Goal: Task Accomplishment & Management: Complete application form

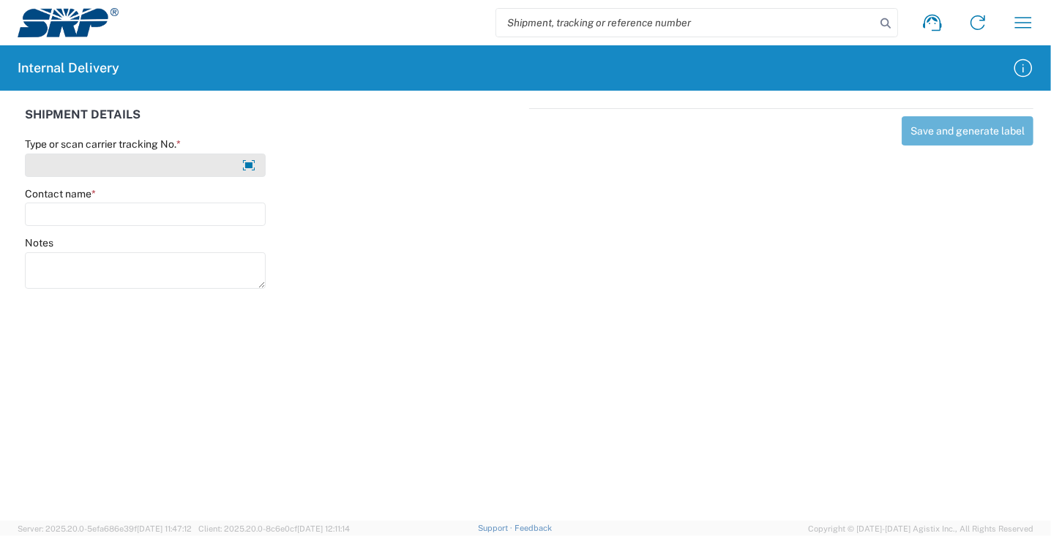
type input "y"
click at [375, 255] on div "Notes" at bounding box center [274, 269] width 512 height 66
click at [620, 266] on div "Save and generate label" at bounding box center [781, 196] width 504 height 176
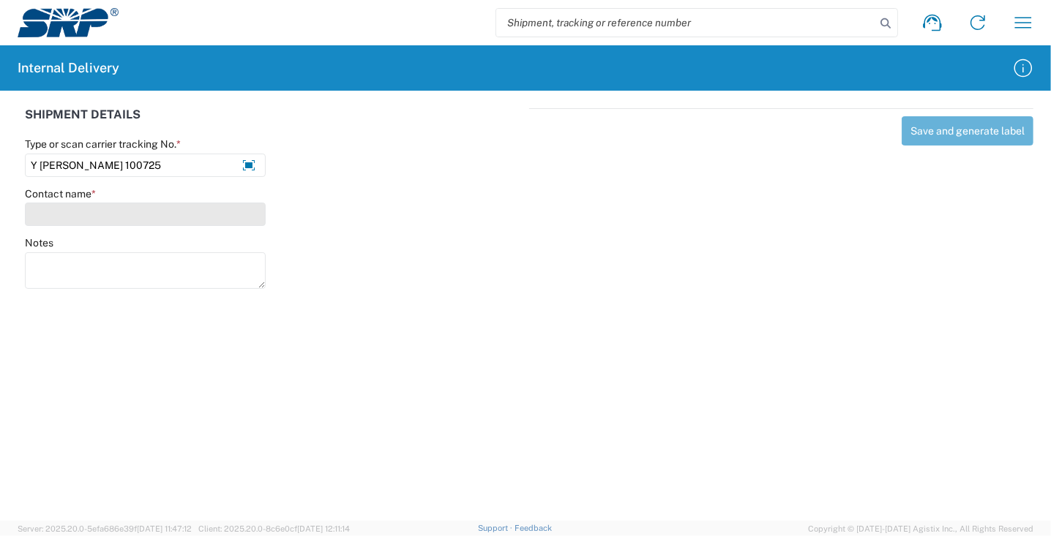
click at [65, 221] on input "Contact name *" at bounding box center [145, 214] width 241 height 23
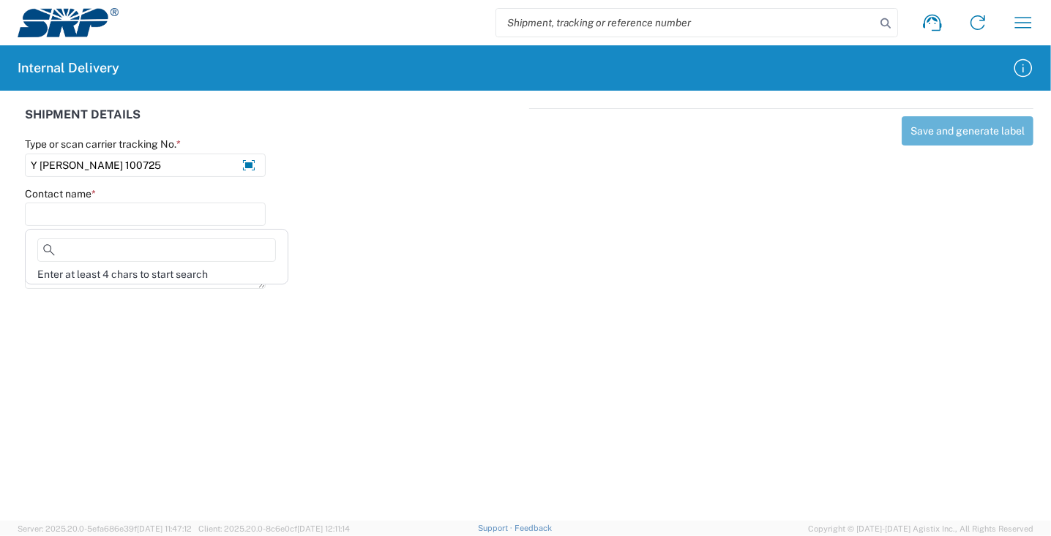
click at [574, 281] on div "Save and generate label" at bounding box center [781, 196] width 504 height 176
click at [328, 189] on div at bounding box center [402, 206] width 256 height 39
click at [884, 21] on icon at bounding box center [885, 23] width 20 height 20
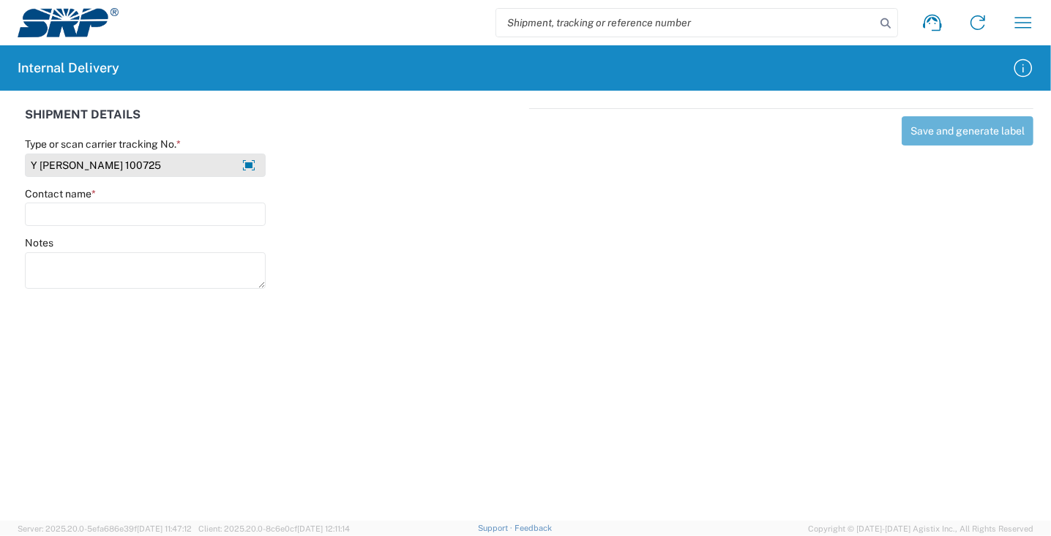
click at [194, 166] on input "Y [PERSON_NAME] 100725" at bounding box center [145, 165] width 241 height 23
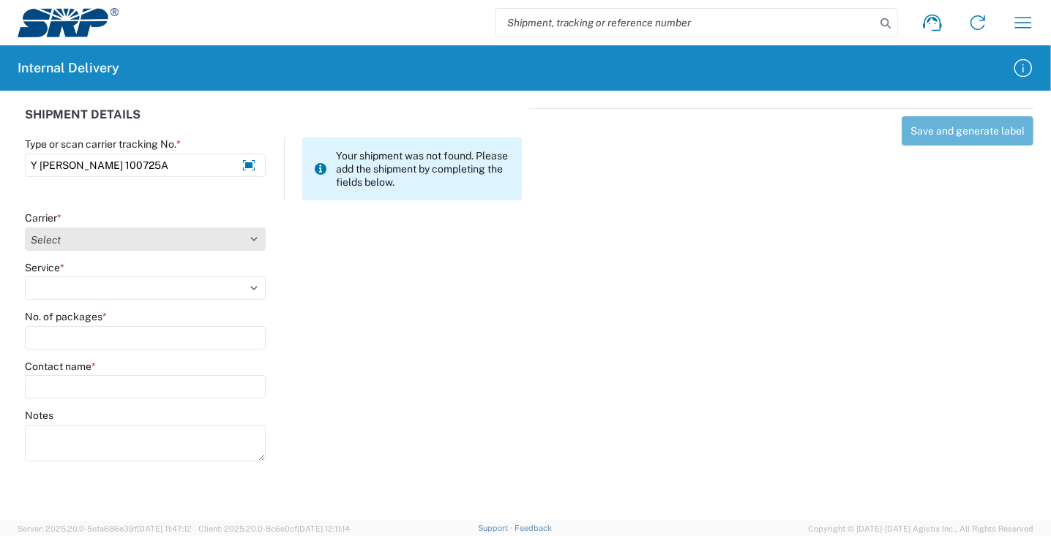
type input "Y [PERSON_NAME] 100725A"
click at [200, 234] on select "Select Amazon Logistics ATI Trucking BC Dimerco Logistics Empire Southwest FedE…" at bounding box center [145, 239] width 241 height 23
click at [25, 228] on select "Select Amazon Logistics ATI Trucking BC Dimerco Logistics Empire Southwest FedE…" at bounding box center [145, 239] width 241 height 23
drag, startPoint x: 159, startPoint y: 237, endPoint x: 162, endPoint y: 248, distance: 11.6
click at [160, 237] on select "Select Amazon Logistics ATI Trucking BC Dimerco Logistics Empire Southwest FedE…" at bounding box center [145, 239] width 241 height 23
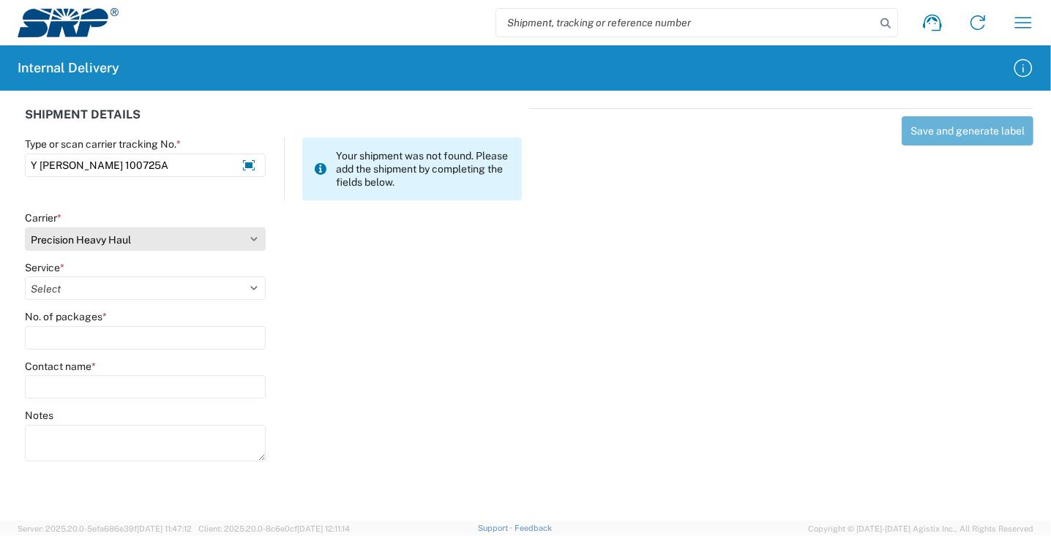
select select "18713"
click at [25, 228] on select "Select Amazon Logistics ATI Trucking BC Dimerco Logistics Empire Southwest FedE…" at bounding box center [145, 239] width 241 height 23
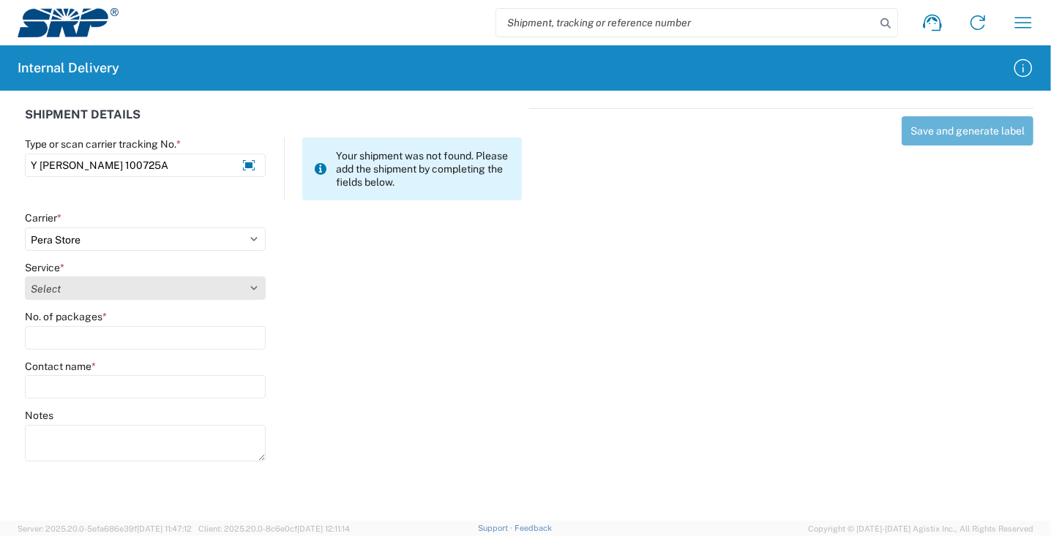
click at [79, 291] on select "Select Ground Inter-Office" at bounding box center [145, 288] width 241 height 23
select select "35763"
click at [25, 277] on select "Select Ground Inter-Office" at bounding box center [145, 288] width 241 height 23
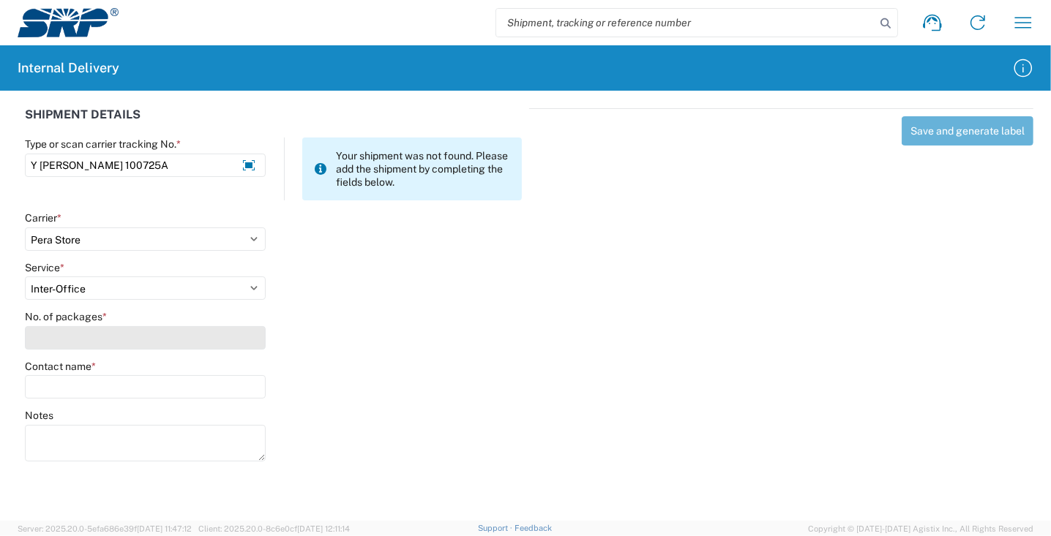
click at [104, 343] on input "No. of packages *" at bounding box center [145, 337] width 241 height 23
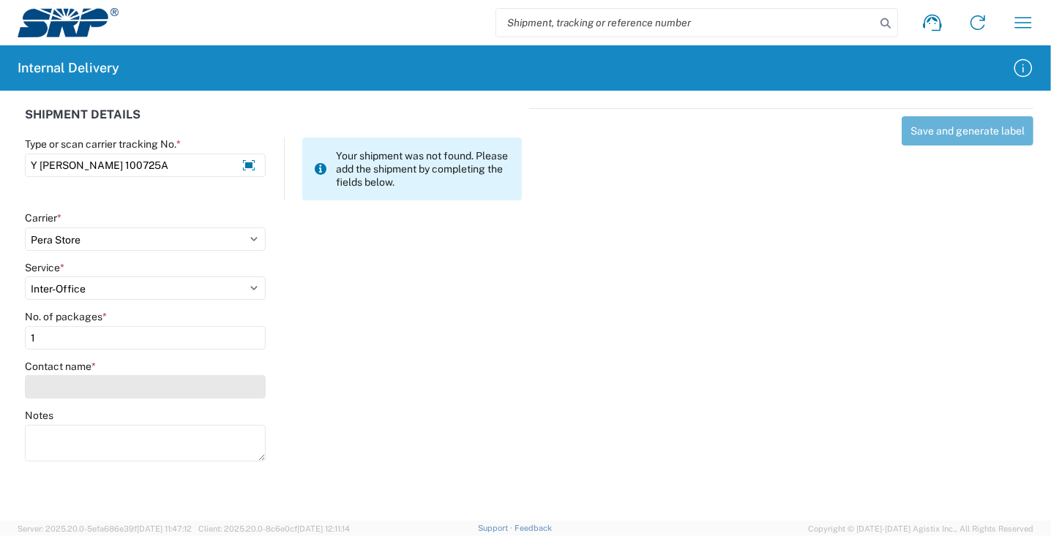
type input "1"
click at [132, 392] on input "Contact name *" at bounding box center [145, 386] width 241 height 23
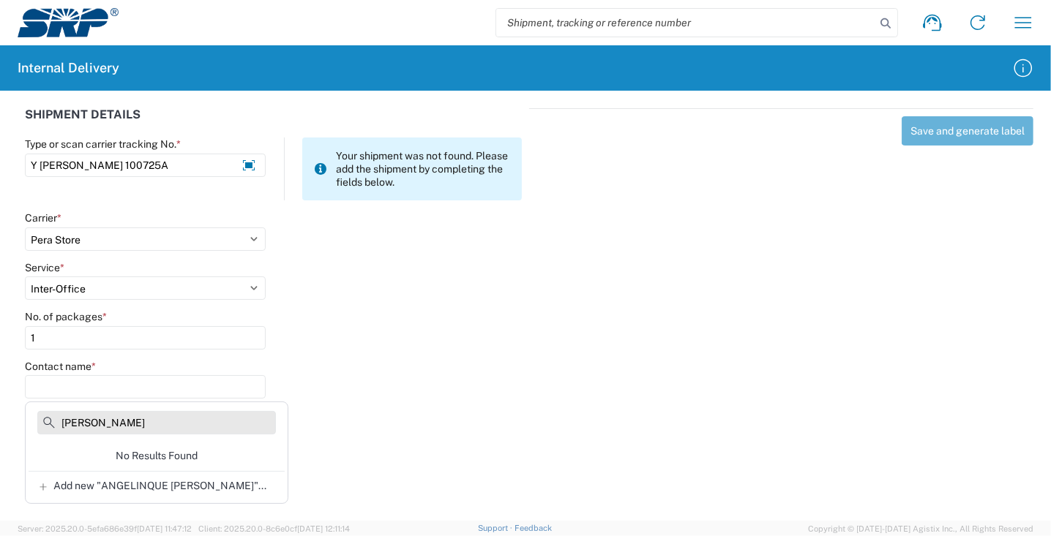
click at [105, 416] on input "[PERSON_NAME]" at bounding box center [156, 422] width 239 height 23
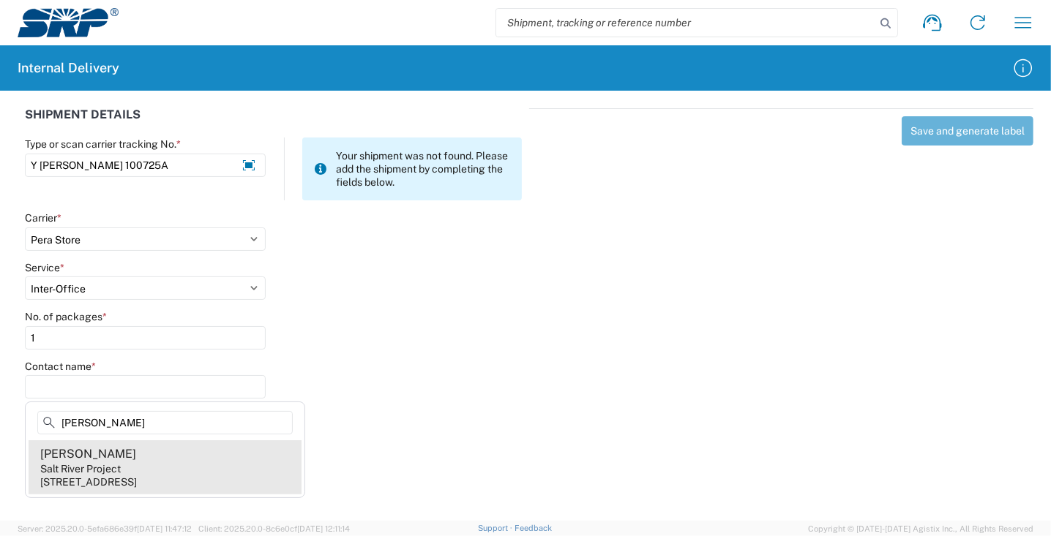
type input "[PERSON_NAME]"
click at [158, 470] on agx-address-suggestion-item "[PERSON_NAME] Salt River Project [STREET_ADDRESS]" at bounding box center [165, 467] width 273 height 54
type input "[PERSON_NAME]"
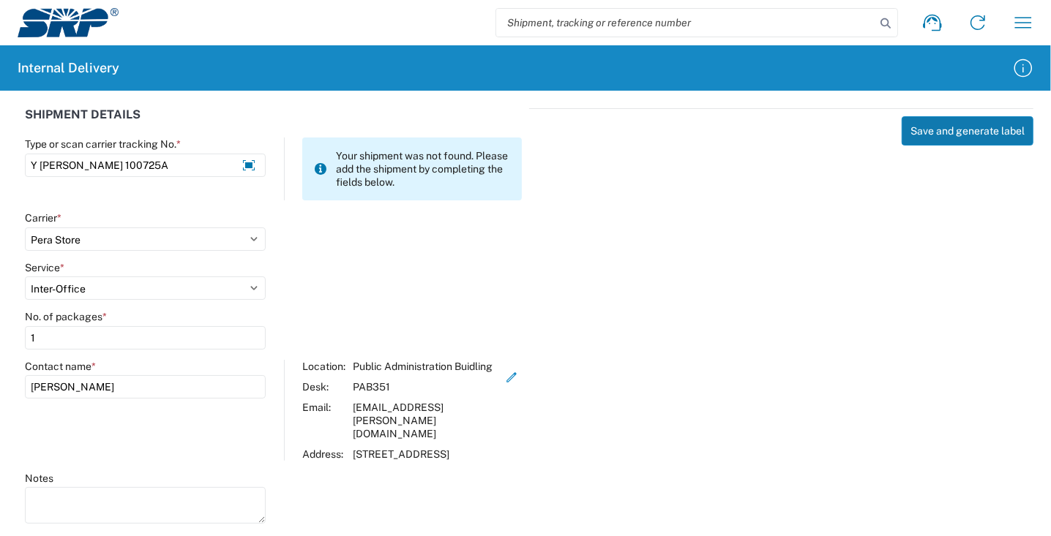
click at [955, 139] on button "Save and generate label" at bounding box center [967, 130] width 132 height 29
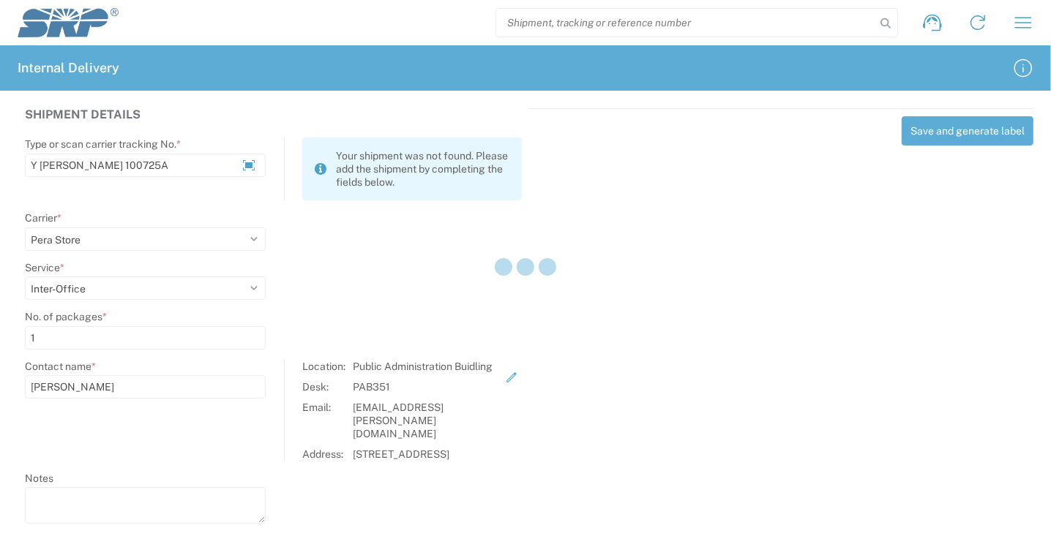
select select
